Goal: Transaction & Acquisition: Obtain resource

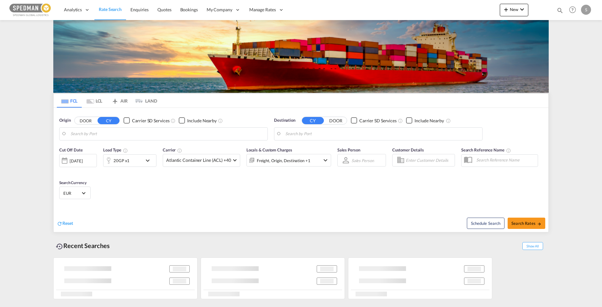
type input "[GEOGRAPHIC_DATA], [GEOGRAPHIC_DATA]"
type input "[PERSON_NAME] ([PERSON_NAME]), [GEOGRAPHIC_DATA]"
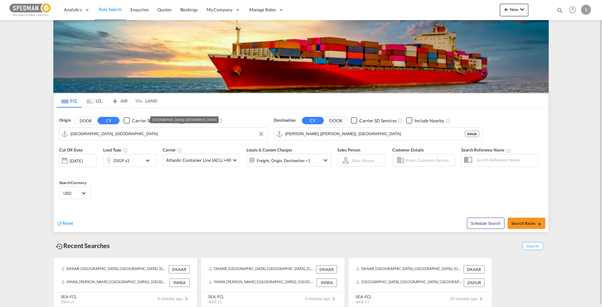
click at [112, 137] on input "[GEOGRAPHIC_DATA], [GEOGRAPHIC_DATA]" at bounding box center [168, 133] width 194 height 9
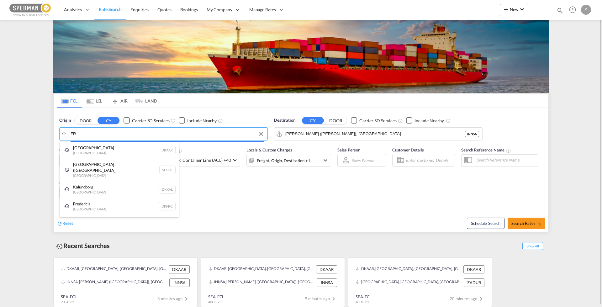
type input "F"
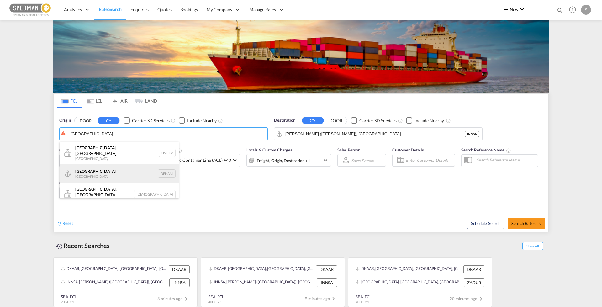
click at [94, 168] on div "[GEOGRAPHIC_DATA] [GEOGRAPHIC_DATA] DEHAM" at bounding box center [119, 173] width 119 height 19
type input "[GEOGRAPHIC_DATA], [GEOGRAPHIC_DATA]"
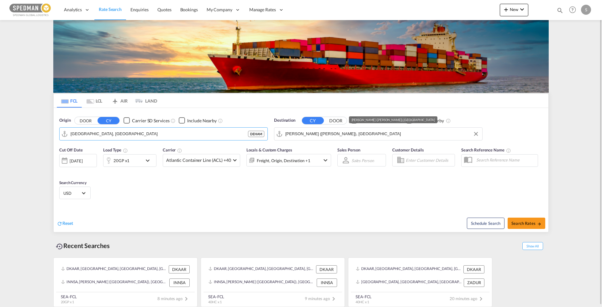
click at [331, 135] on input "[PERSON_NAME] ([PERSON_NAME]), [GEOGRAPHIC_DATA]" at bounding box center [382, 133] width 194 height 9
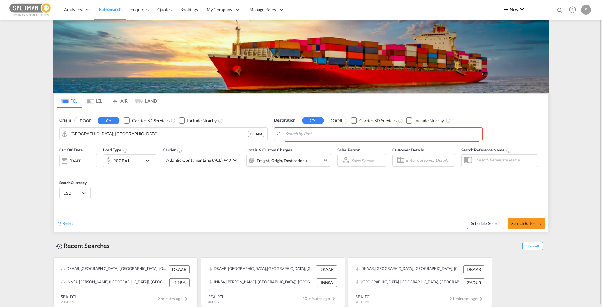
click at [299, 135] on body "Analytics Reports Dashboard Rate Search Enquiries Quotes Bookings" at bounding box center [301, 153] width 602 height 307
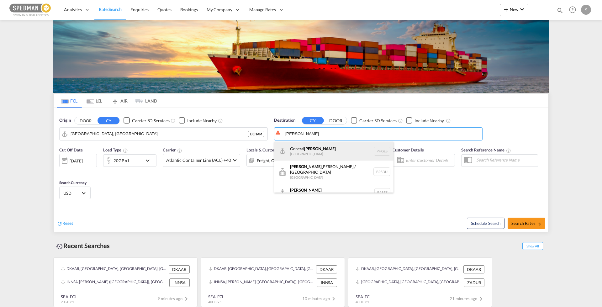
click at [298, 148] on div "General [PERSON_NAME] [GEOGRAPHIC_DATA] PHGES" at bounding box center [333, 151] width 119 height 19
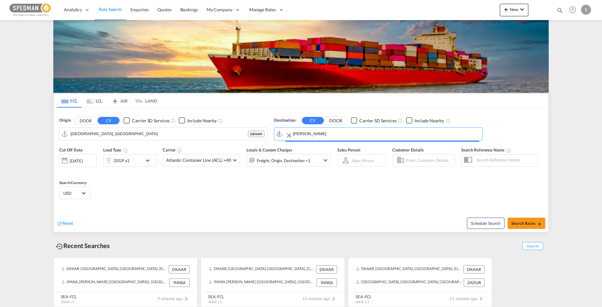
type input "General [PERSON_NAME], PHGES"
click at [524, 219] on button "Search Rates" at bounding box center [527, 223] width 38 height 11
type input "DEHAM to PHGES / [DATE]"
